Goal: Find specific page/section: Find specific page/section

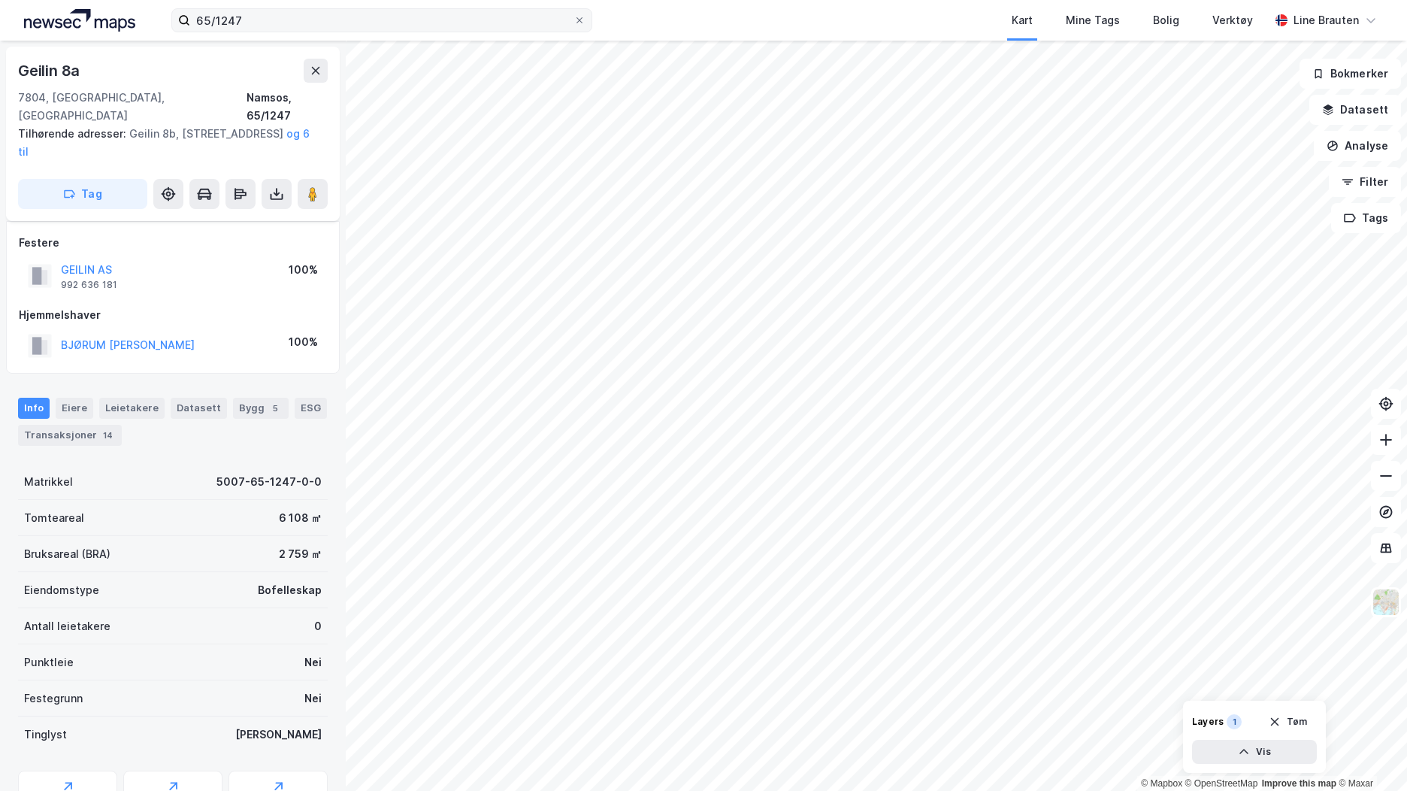
scroll to position [41, 0]
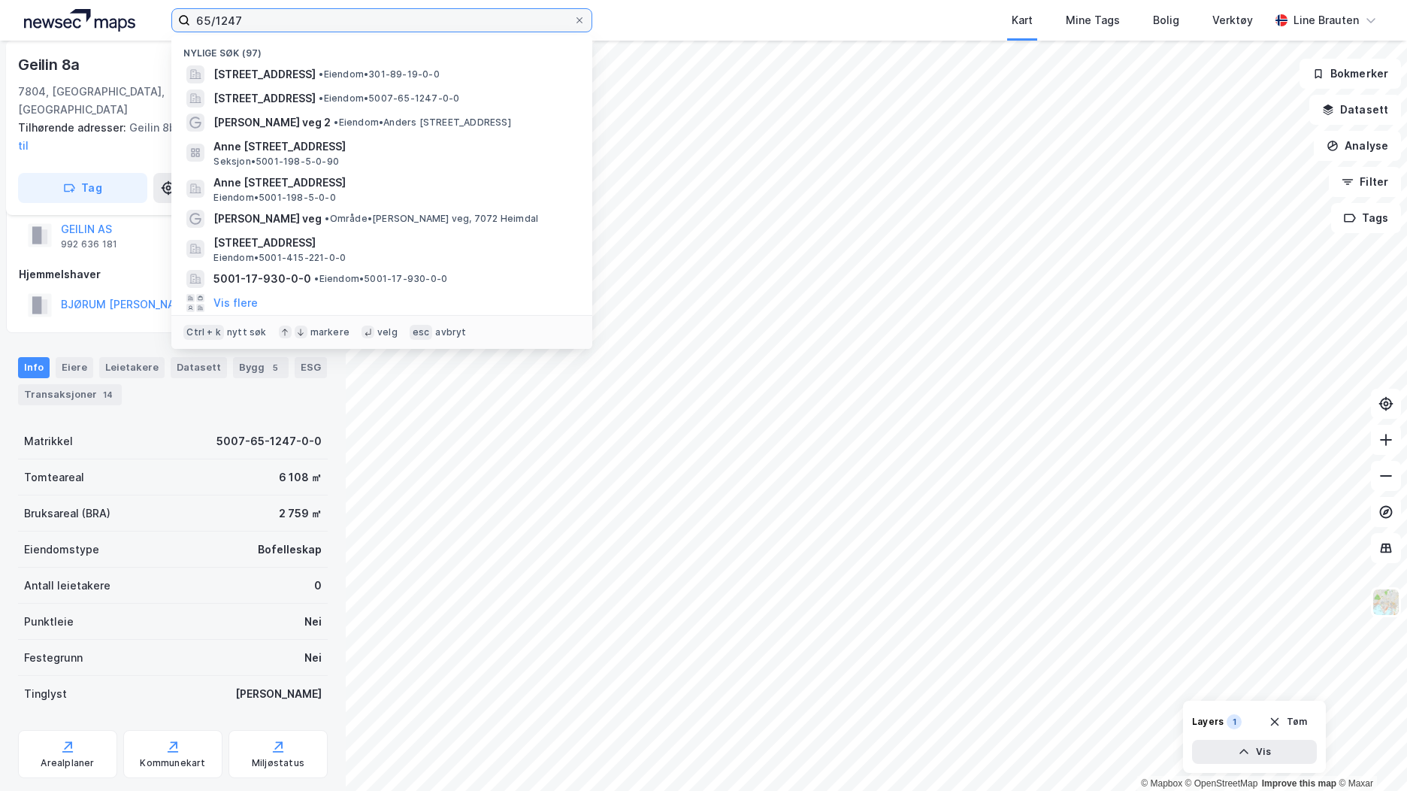
click at [373, 23] on input "65/1247" at bounding box center [381, 20] width 383 height 23
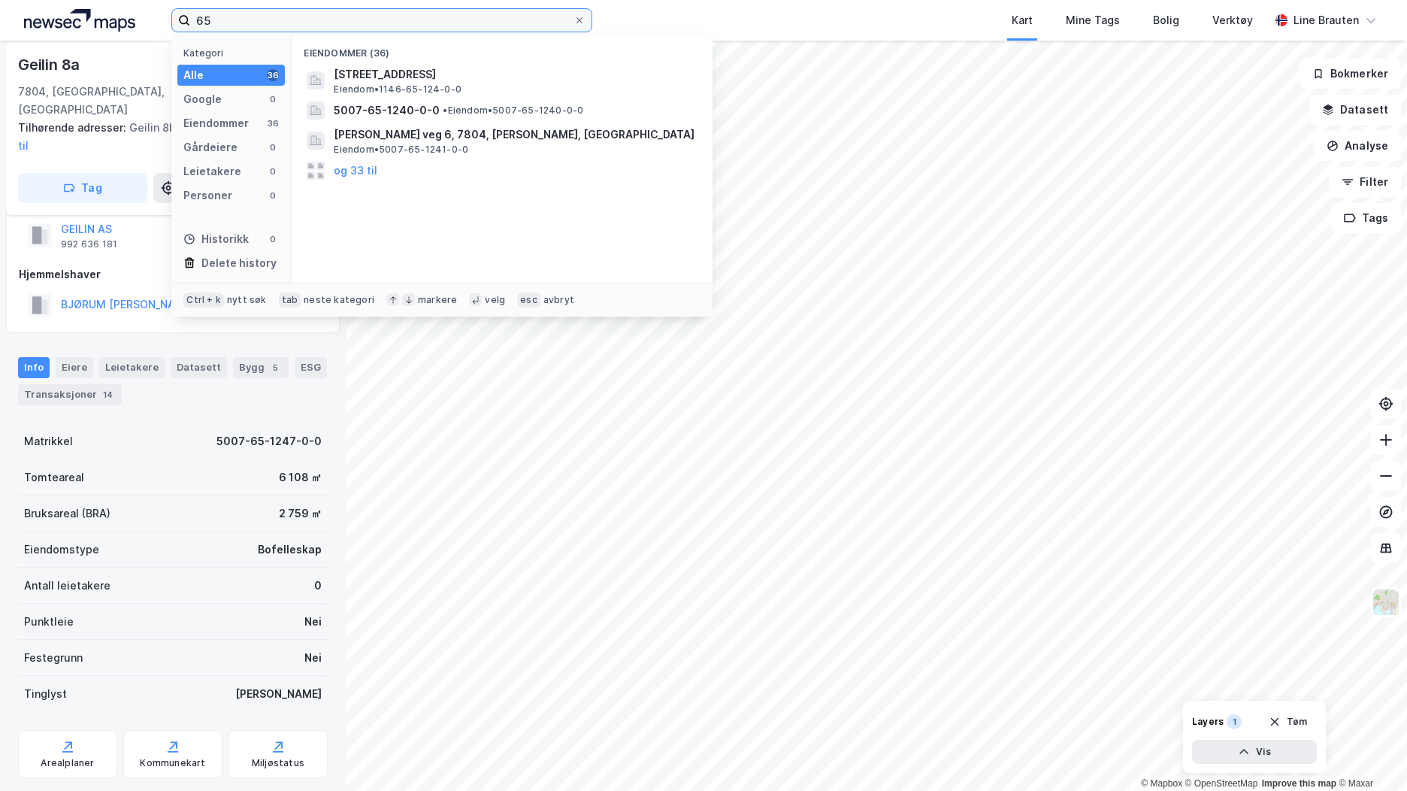
type input "6"
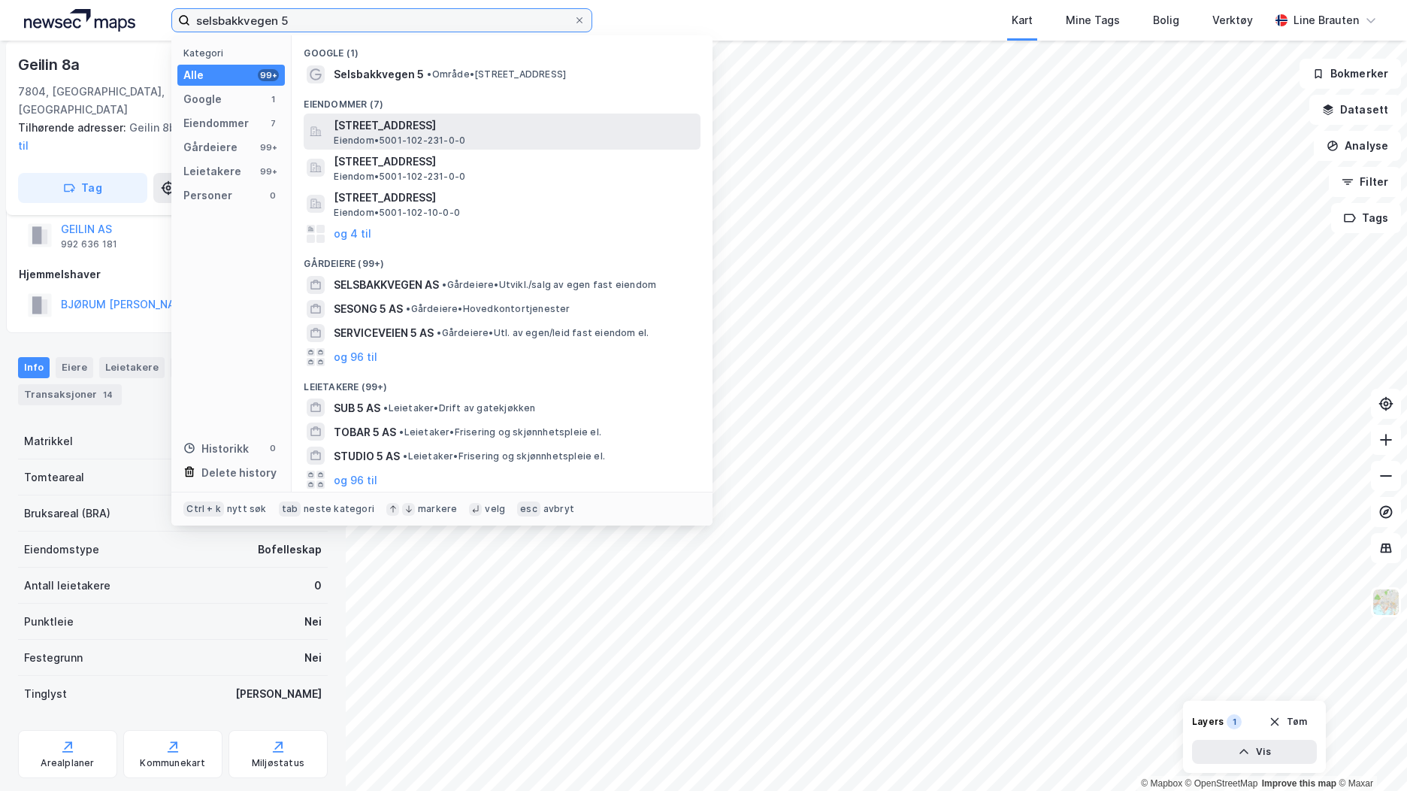
type input "selsbakkvegen 5"
click at [468, 130] on span "[STREET_ADDRESS]" at bounding box center [514, 126] width 361 height 18
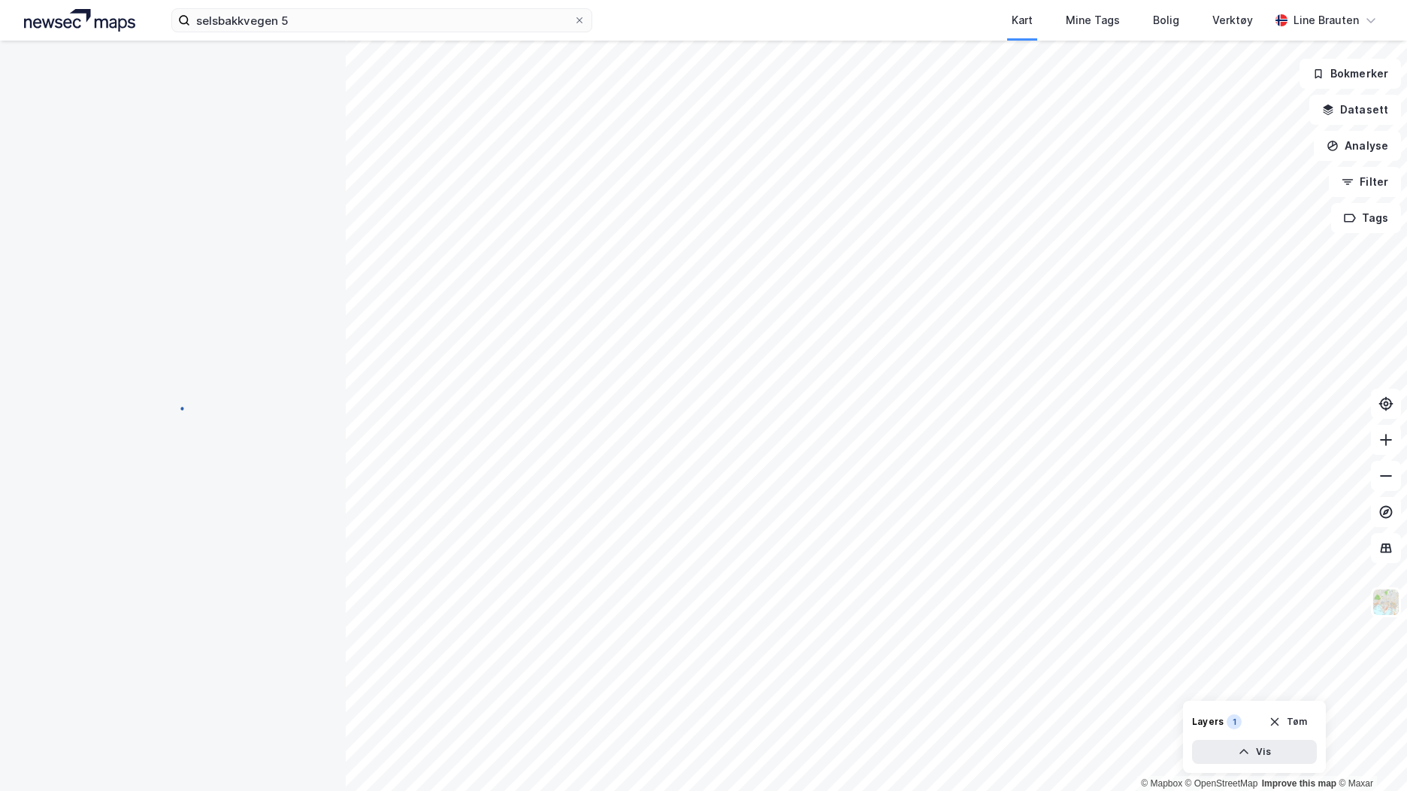
scroll to position [41, 0]
